Goal: Task Accomplishment & Management: Use online tool/utility

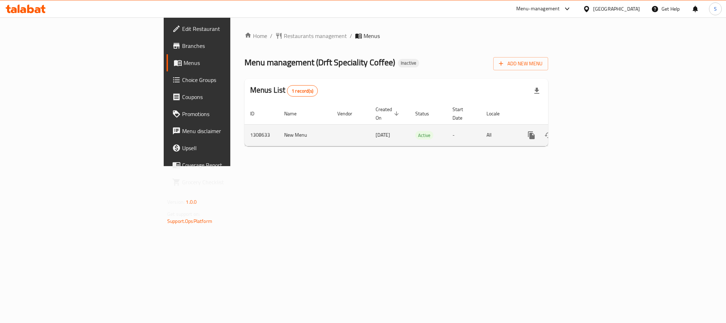
click at [591, 127] on link "enhanced table" at bounding box center [582, 135] width 17 height 17
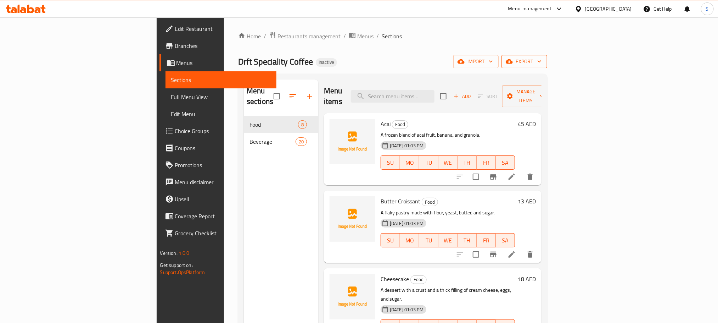
click at [542, 65] on span "export" at bounding box center [524, 61] width 34 height 9
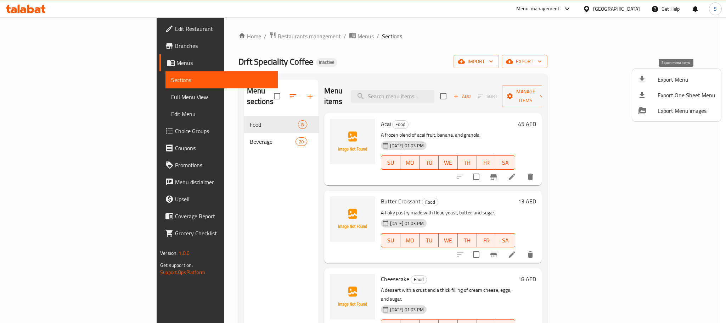
click at [668, 78] on span "Export Menu" at bounding box center [687, 79] width 58 height 9
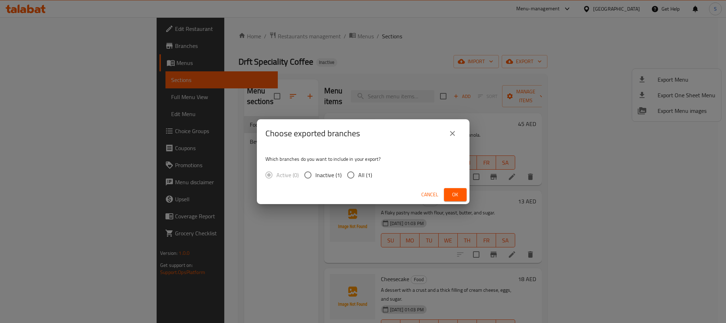
click at [361, 177] on span "All (1)" at bounding box center [365, 175] width 14 height 9
click at [358, 177] on input "All (1)" at bounding box center [351, 174] width 15 height 15
radio input "true"
click at [452, 189] on button "Ok" at bounding box center [455, 194] width 23 height 13
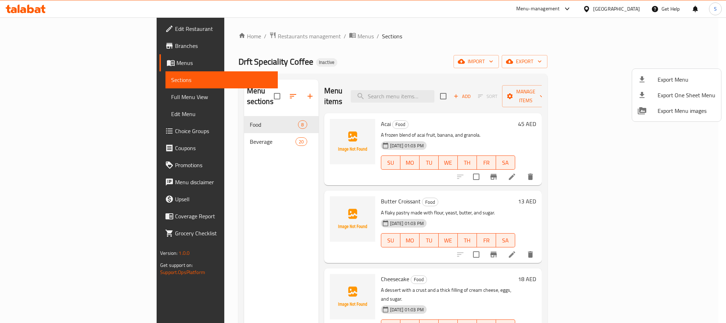
click at [431, 67] on div at bounding box center [363, 161] width 726 height 323
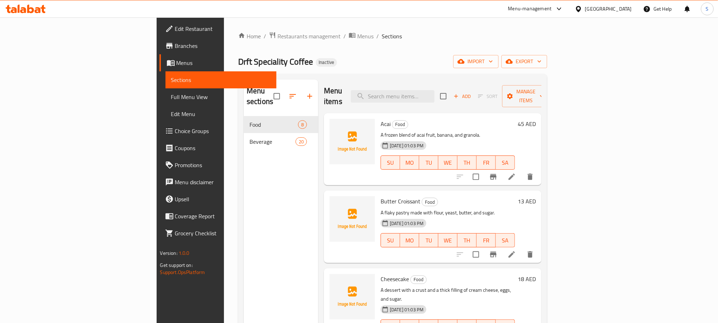
click at [171, 93] on span "Full Menu View" at bounding box center [221, 97] width 100 height 9
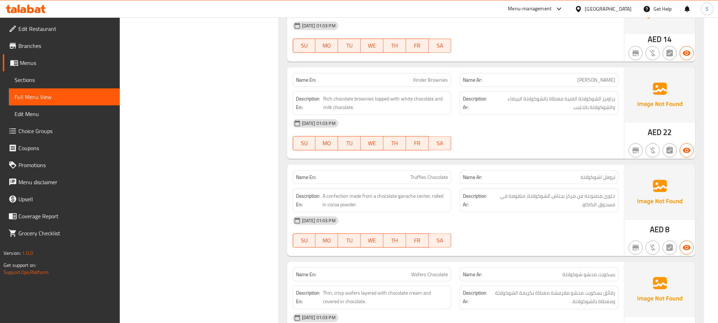
scroll to position [266, 0]
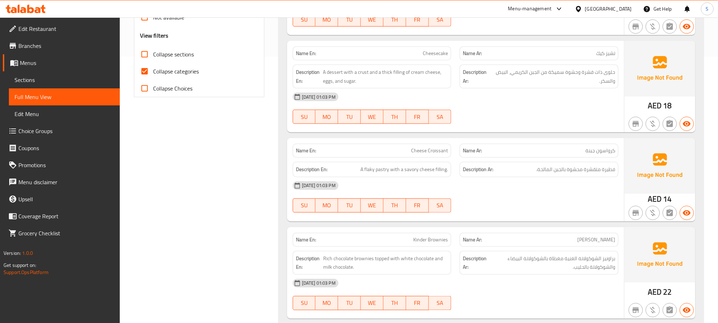
click at [161, 72] on span "Collapse categories" at bounding box center [176, 71] width 46 height 9
click at [153, 72] on input "Collapse categories" at bounding box center [144, 71] width 17 height 17
checkbox input "false"
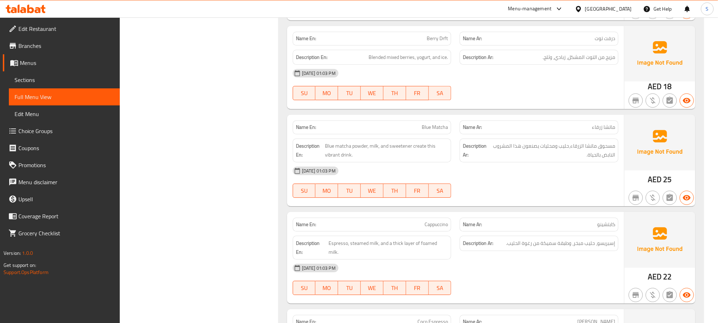
scroll to position [1063, 0]
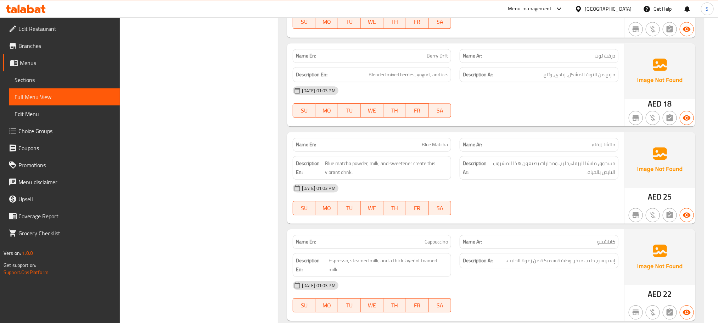
click at [435, 59] on span "Berry Drft" at bounding box center [437, 55] width 21 height 7
copy span "Berry Drft"
click at [26, 63] on span "Menus" at bounding box center [67, 62] width 94 height 9
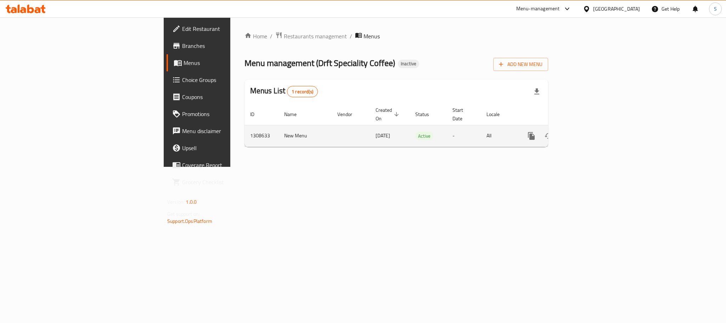
click at [587, 132] on icon "enhanced table" at bounding box center [583, 136] width 9 height 9
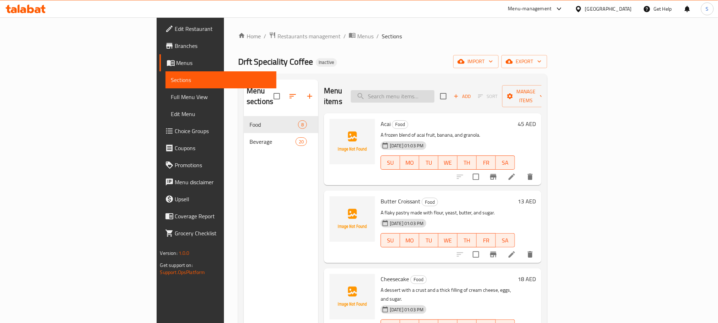
click at [435, 90] on input "search" at bounding box center [393, 96] width 84 height 12
paste input "Berry Drft"
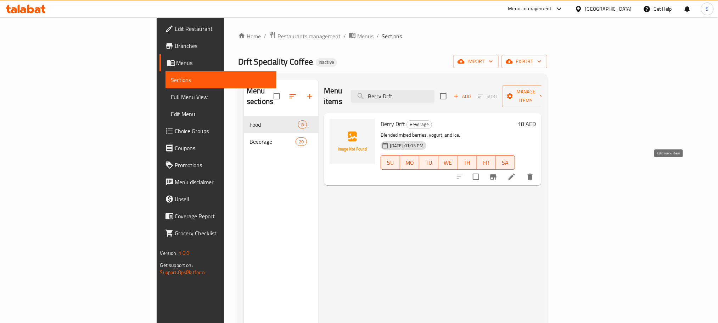
type input "Berry Drft"
click at [516, 172] on icon at bounding box center [512, 176] width 9 height 9
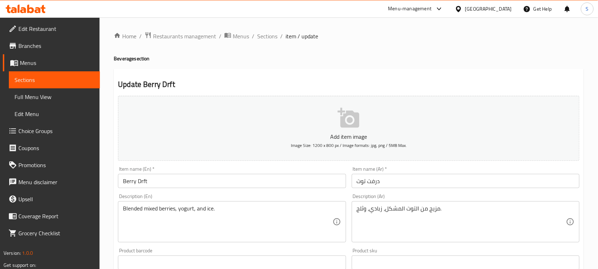
click at [41, 94] on span "Full Menu View" at bounding box center [55, 97] width 80 height 9
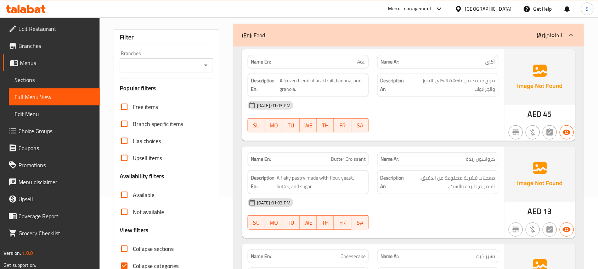
scroll to position [133, 0]
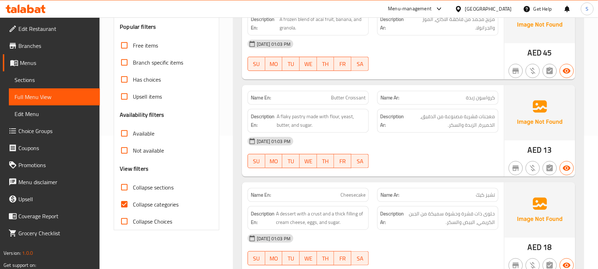
click at [124, 205] on input "Collapse categories" at bounding box center [124, 204] width 17 height 17
checkbox input "false"
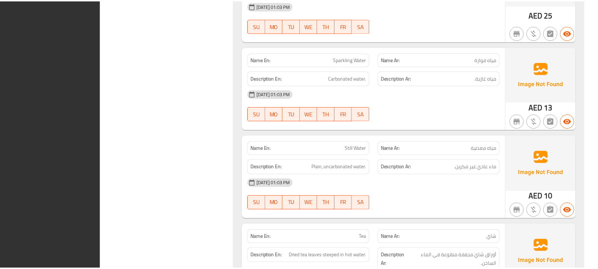
scroll to position [2734, 0]
